Goal: Task Accomplishment & Management: Manage account settings

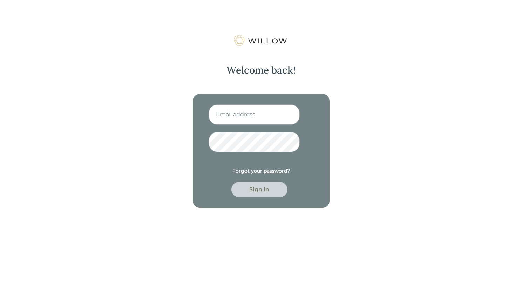
click at [258, 109] on input at bounding box center [254, 114] width 91 height 20
click at [264, 108] on input at bounding box center [254, 114] width 91 height 20
type input "crenner@beaconpointe.com"
click at [258, 186] on div "Sign in" at bounding box center [259, 189] width 40 height 8
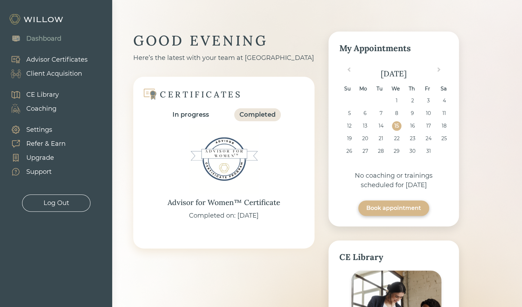
click at [41, 77] on div "Client Acquisition" at bounding box center [54, 73] width 56 height 9
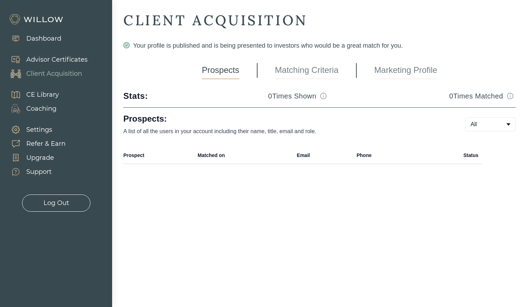
click at [379, 66] on link "Marketing Profile" at bounding box center [405, 71] width 63 height 18
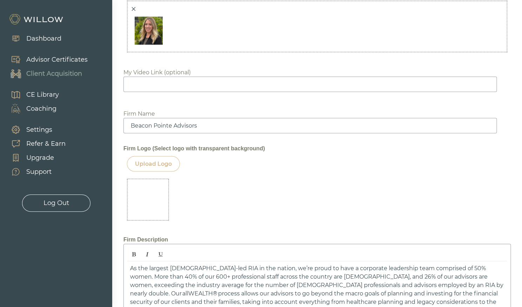
scroll to position [759, 0]
click at [161, 163] on div "Upload Logo" at bounding box center [153, 165] width 37 height 8
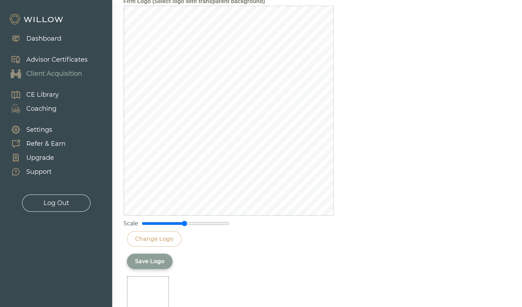
scroll to position [908, 0]
drag, startPoint x: 184, startPoint y: 220, endPoint x: 191, endPoint y: 264, distance: 45.0
click at [191, 225] on input "range" at bounding box center [186, 223] width 88 height 6
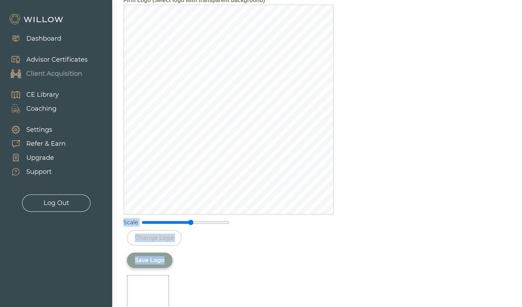
drag, startPoint x: 201, startPoint y: 292, endPoint x: 188, endPoint y: 216, distance: 77.5
click at [188, 218] on div "Scale" at bounding box center [316, 222] width 387 height 8
click at [188, 220] on input "range" at bounding box center [186, 223] width 88 height 6
drag, startPoint x: 188, startPoint y: 221, endPoint x: 185, endPoint y: 258, distance: 36.9
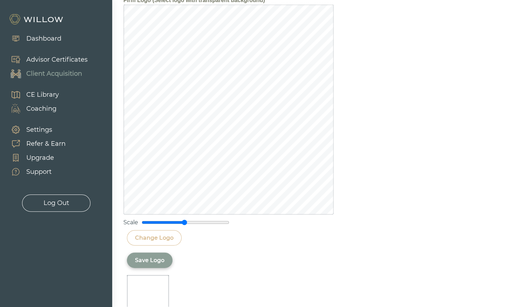
type input "1"
click at [185, 225] on input "range" at bounding box center [186, 223] width 88 height 6
click at [188, 258] on div "Save Logo" at bounding box center [317, 260] width 380 height 15
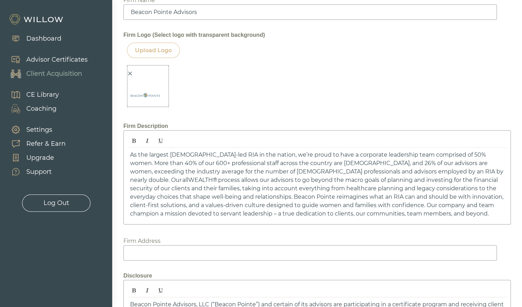
scroll to position [873, 0]
click at [131, 72] on icon "close" at bounding box center [130, 74] width 5 height 5
click at [161, 43] on div "Upload Logo" at bounding box center [153, 50] width 53 height 15
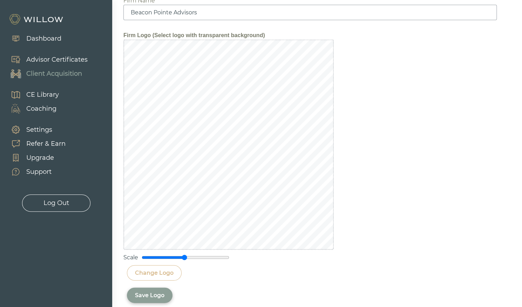
click at [148, 274] on div "Change Logo" at bounding box center [154, 273] width 39 height 8
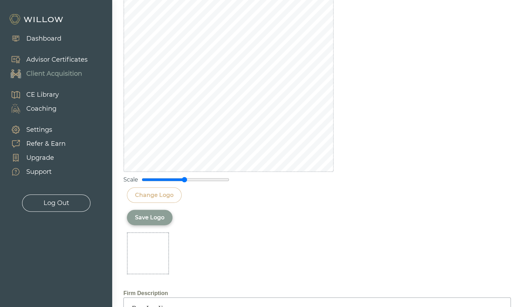
scroll to position [951, 0]
click at [156, 217] on div "Save Logo" at bounding box center [149, 217] width 29 height 8
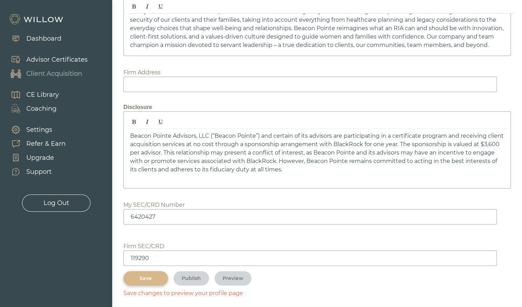
scroll to position [1044, 0]
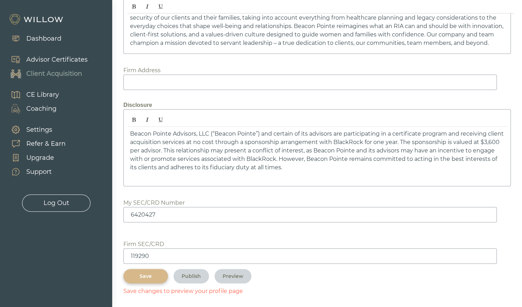
click at [154, 275] on div "Save" at bounding box center [145, 276] width 28 height 7
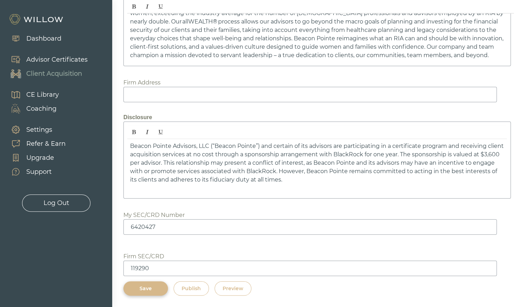
scroll to position [1029, 0]
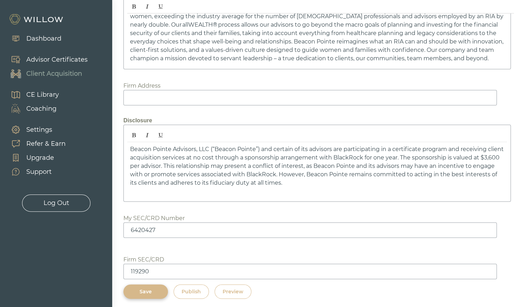
click at [231, 288] on div "Preview" at bounding box center [233, 291] width 21 height 7
click at [187, 289] on div "Publish" at bounding box center [191, 291] width 19 height 7
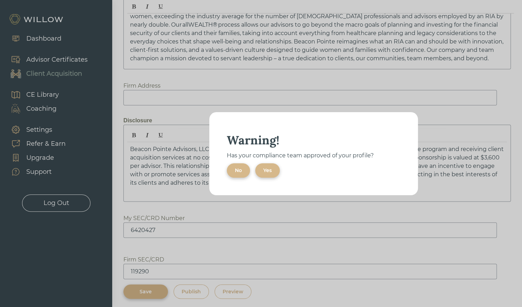
click at [270, 169] on div "Yes" at bounding box center [267, 170] width 8 height 7
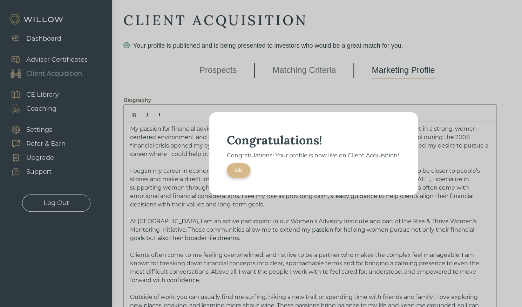
click at [245, 174] on button "Ok" at bounding box center [238, 170] width 23 height 14
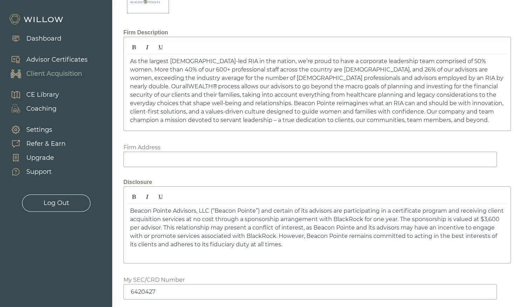
scroll to position [1029, 0]
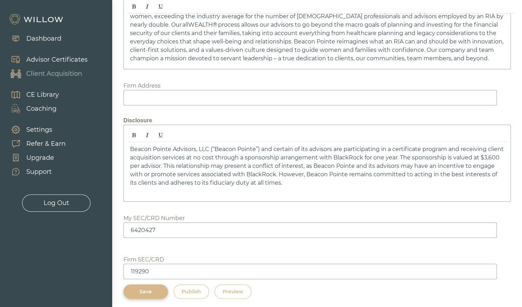
click at [245, 285] on button "Preview" at bounding box center [233, 292] width 37 height 14
